Goal: Find specific fact: Find specific fact

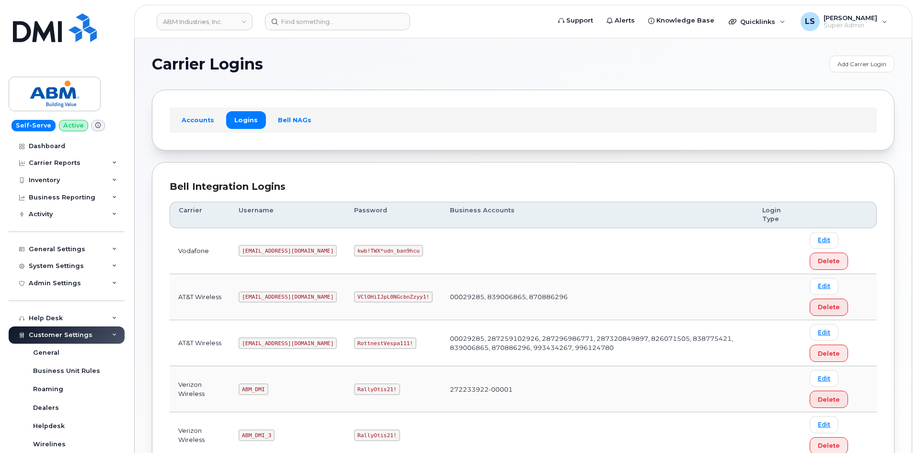
scroll to position [180, 0]
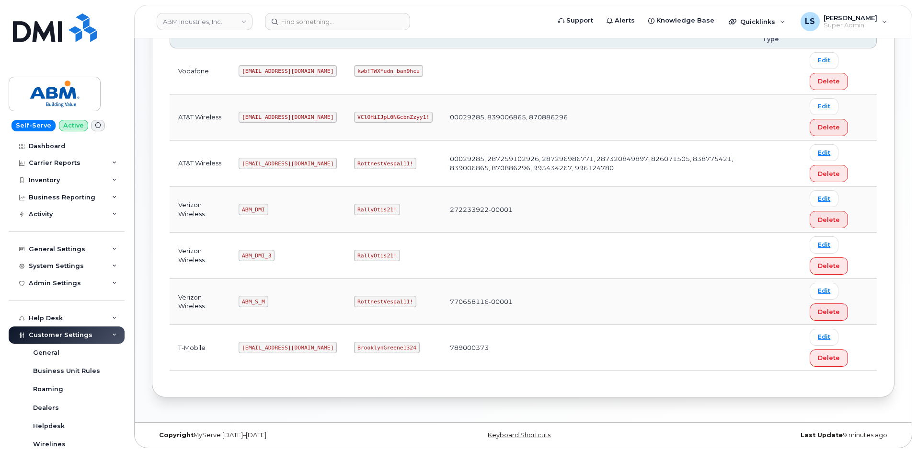
click at [357, 300] on code "RottnestVespa111!" at bounding box center [385, 302] width 62 height 12
copy code "RottnestVespa111!"
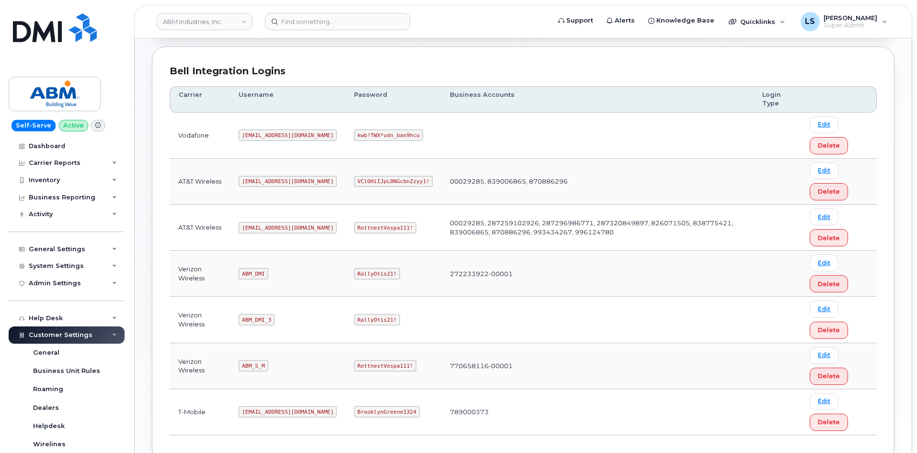
scroll to position [144, 0]
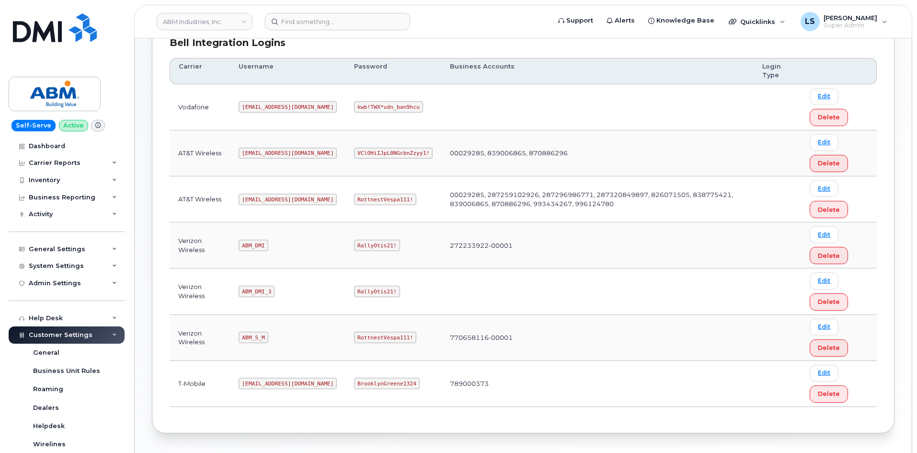
click at [354, 335] on code "RottnestVespa111!" at bounding box center [385, 338] width 62 height 12
click at [354, 334] on code "RottnestVespa111!" at bounding box center [385, 338] width 62 height 12
copy code "RottnestVespa111!"
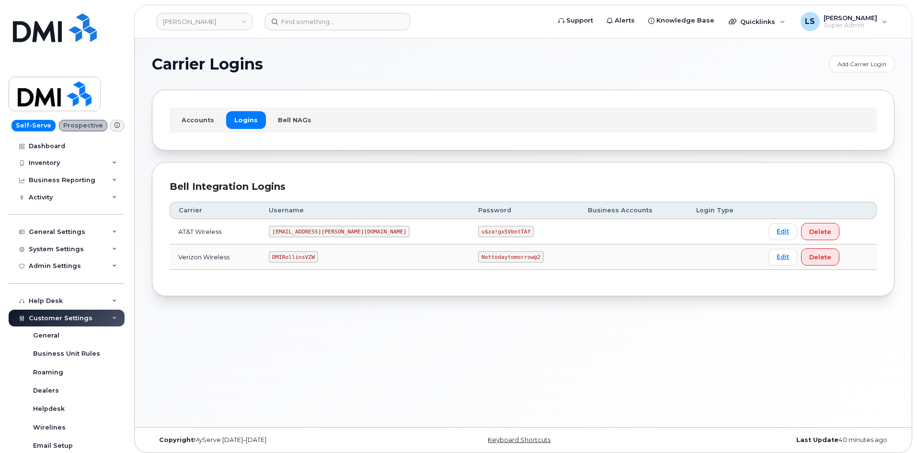
click at [478, 231] on code "u$za!gx5VbntTAf" at bounding box center [506, 232] width 56 height 12
copy code "u$za!gx5VbntTAf"
click at [478, 253] on code "Nottodaytomorrow@2" at bounding box center [510, 257] width 65 height 12
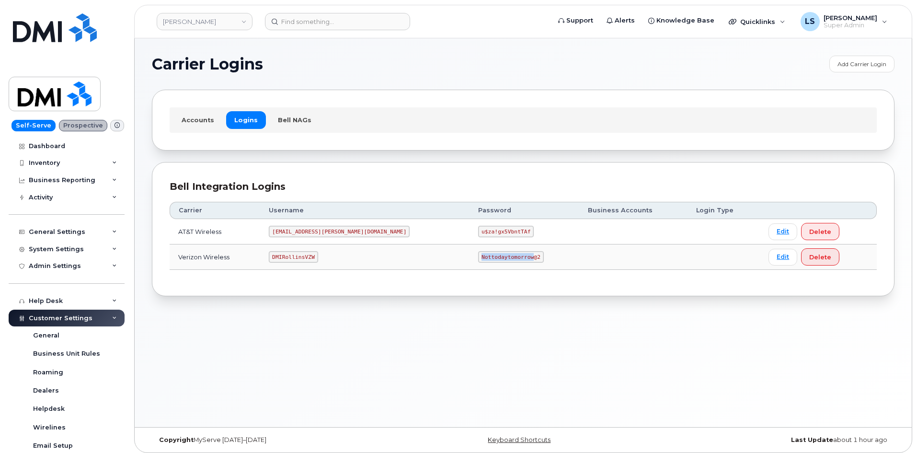
click at [478, 253] on code "Nottodaytomorrow@2" at bounding box center [510, 257] width 65 height 12
click at [478, 254] on code "Nottodaytomorrow@2" at bounding box center [510, 257] width 65 height 12
copy code "Nottodaytomorrow@2"
